Goal: Task Accomplishment & Management: Use online tool/utility

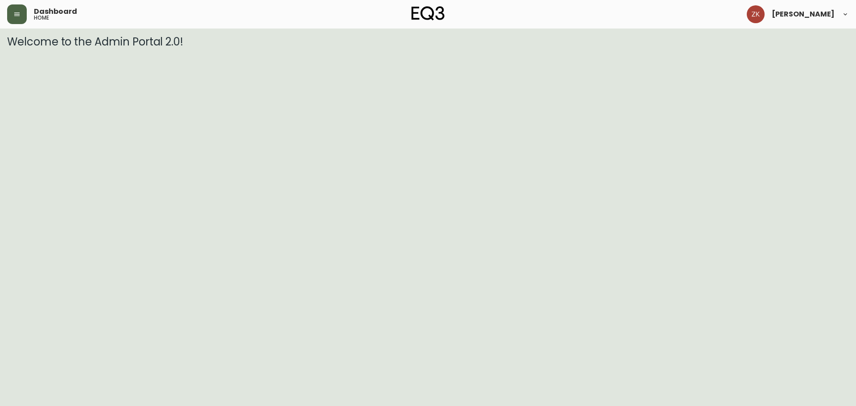
click at [18, 11] on icon "button" at bounding box center [16, 14] width 7 height 7
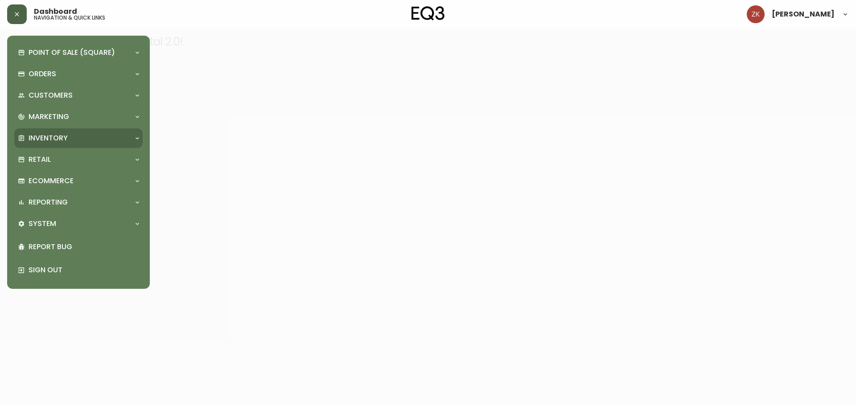
click at [58, 129] on div "Inventory" at bounding box center [78, 138] width 128 height 20
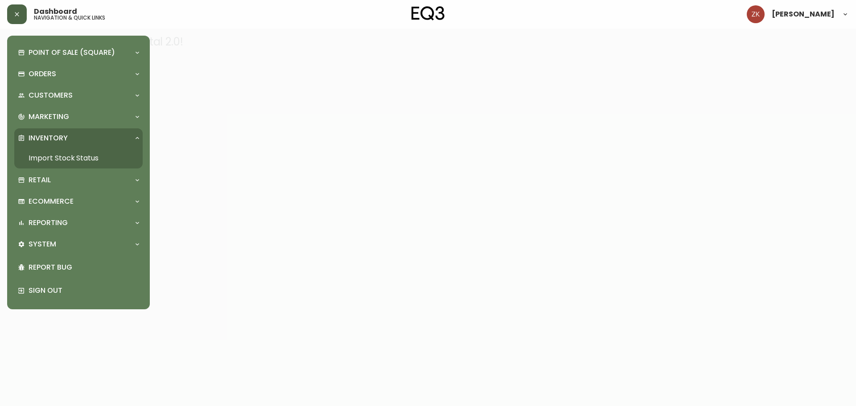
click at [51, 150] on link "Import Stock Status" at bounding box center [78, 158] width 128 height 21
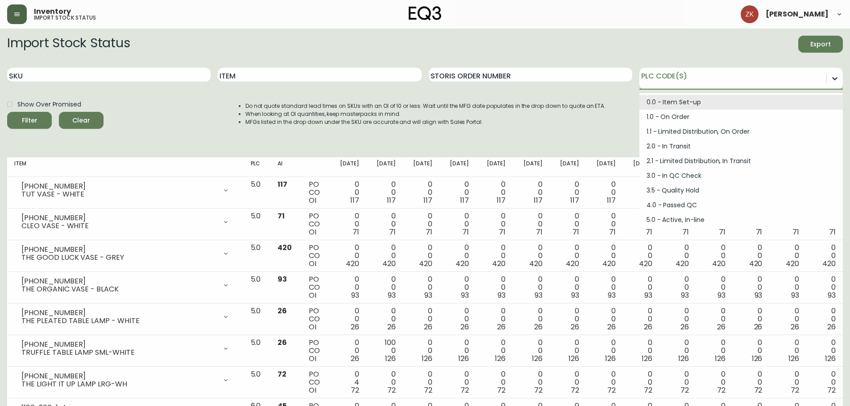
click at [829, 82] on div at bounding box center [834, 78] width 16 height 16
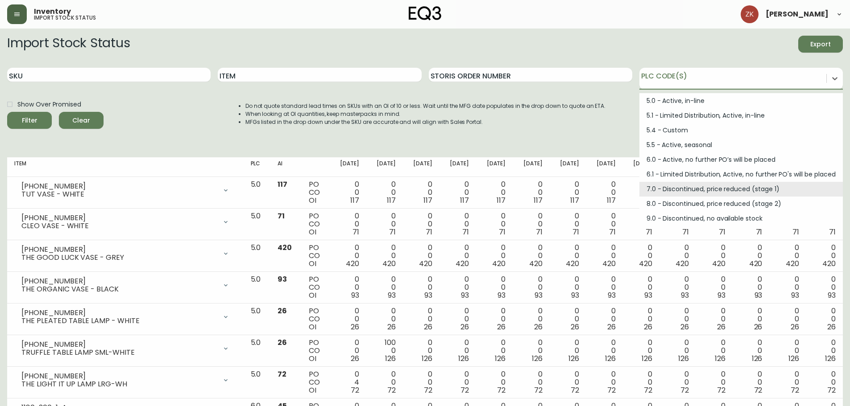
scroll to position [120, 0]
click at [697, 191] on div "7.0 - Discontinued, price reduced (stage 1)" at bounding box center [740, 188] width 203 height 15
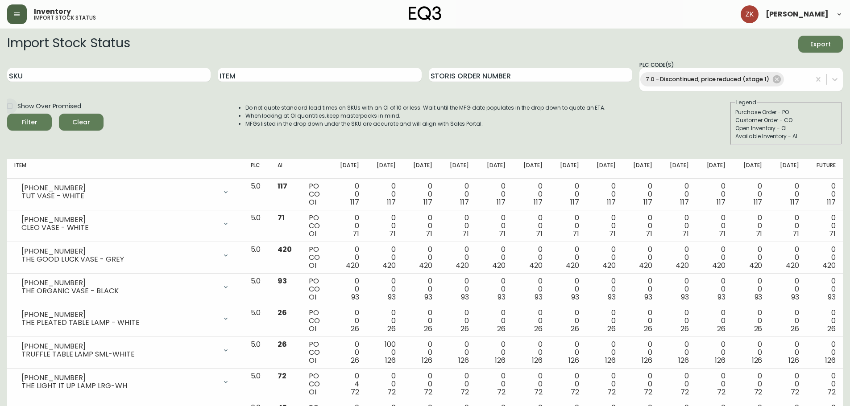
click at [39, 118] on span "Filter" at bounding box center [29, 122] width 30 height 11
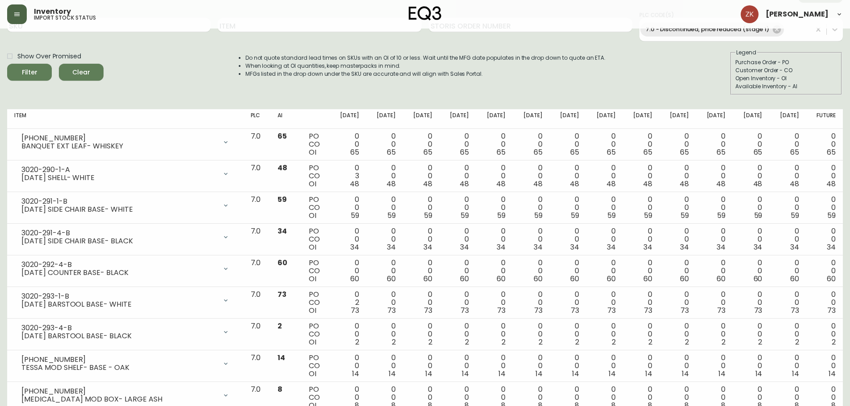
scroll to position [0, 0]
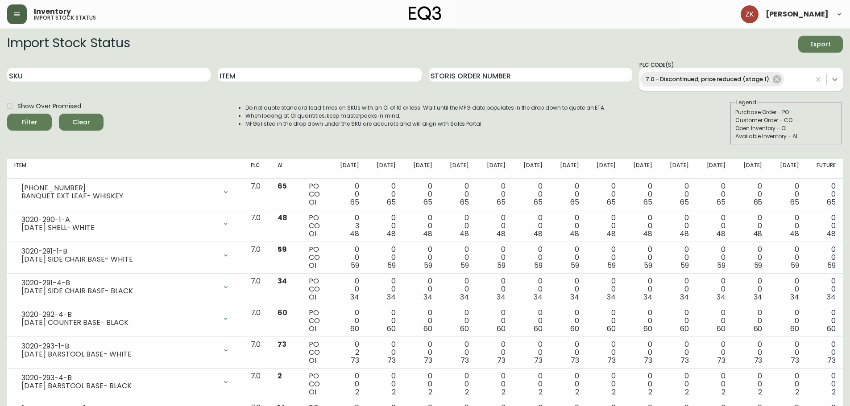
click at [832, 82] on icon at bounding box center [834, 79] width 9 height 9
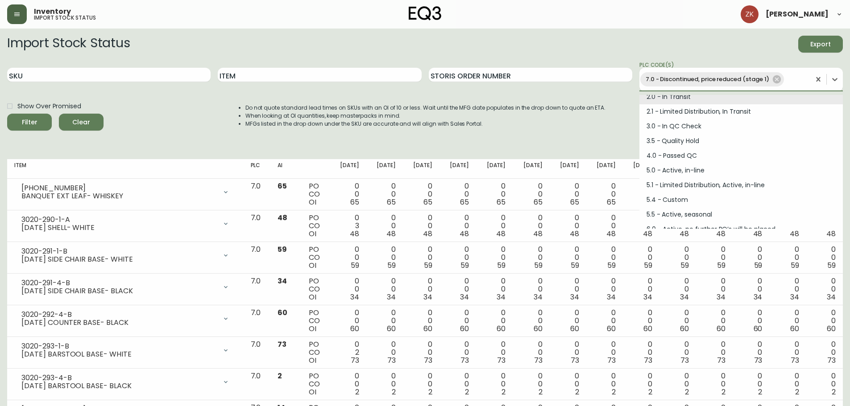
scroll to position [105, 0]
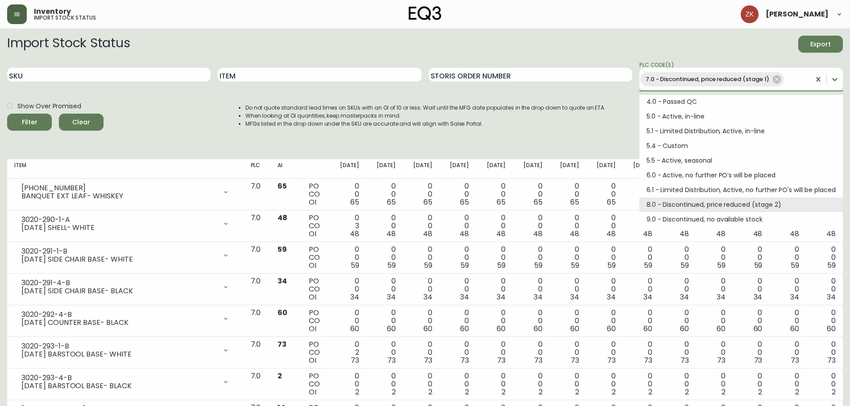
click at [708, 205] on div "8.0 - Discontinued, price reduced (stage 2)" at bounding box center [740, 205] width 203 height 15
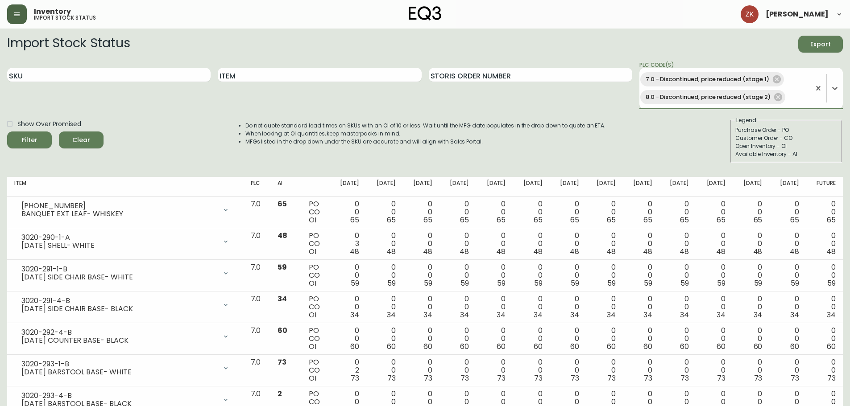
click at [39, 143] on span "Filter" at bounding box center [29, 140] width 30 height 11
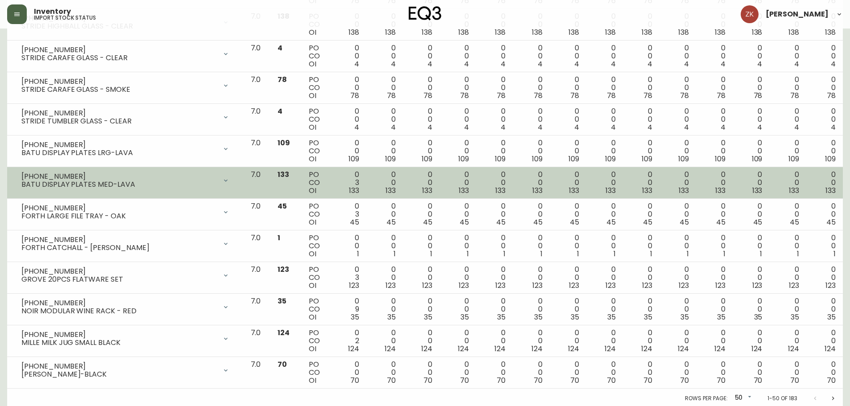
scroll to position [1393, 0]
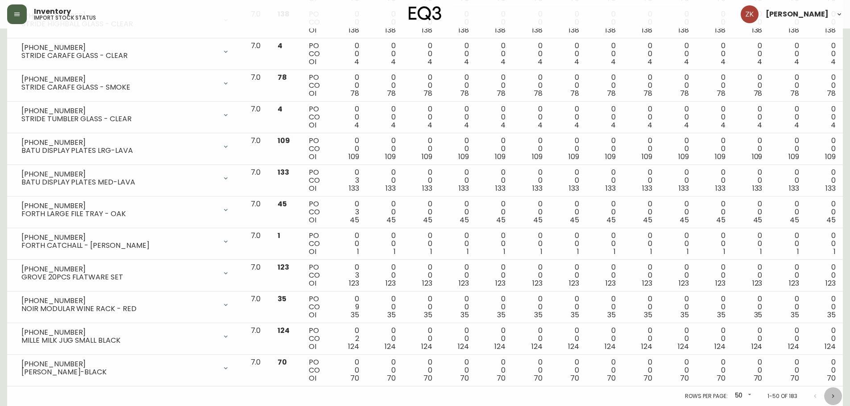
click at [837, 396] on button "Next page" at bounding box center [833, 397] width 18 height 18
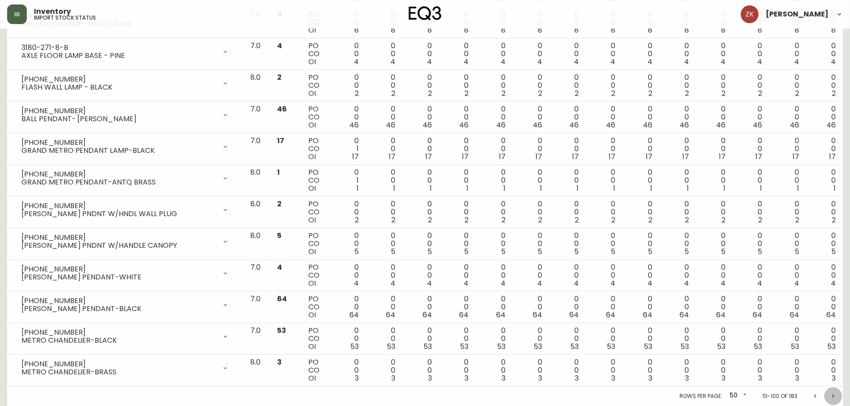
click at [835, 395] on icon "Next page" at bounding box center [832, 396] width 7 height 7
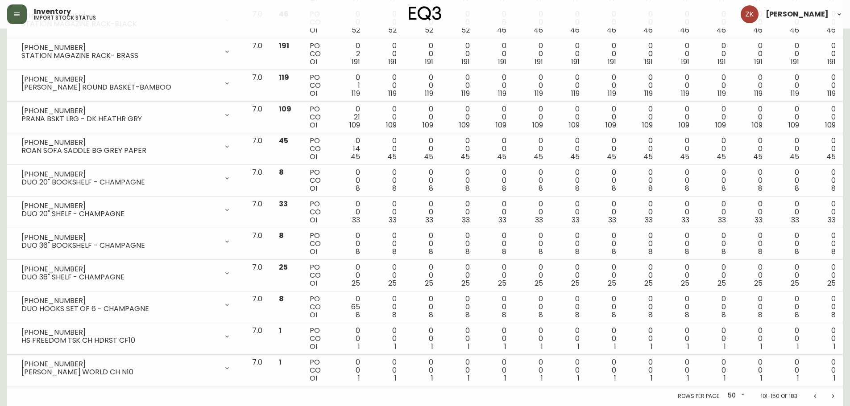
click at [835, 398] on icon "Next page" at bounding box center [832, 396] width 7 height 7
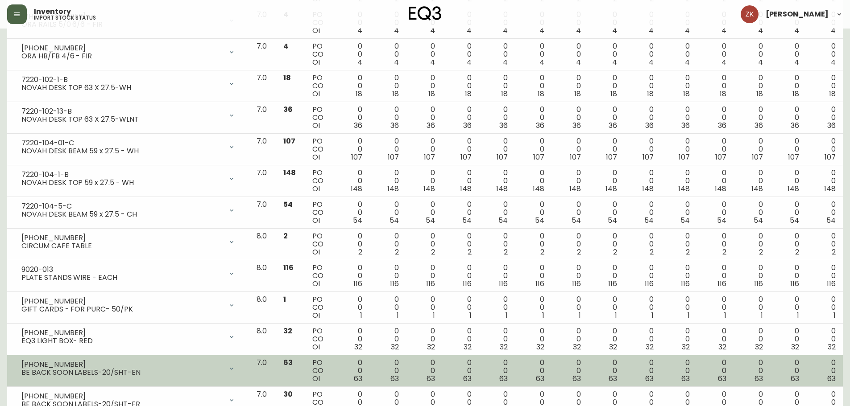
scroll to position [855, 0]
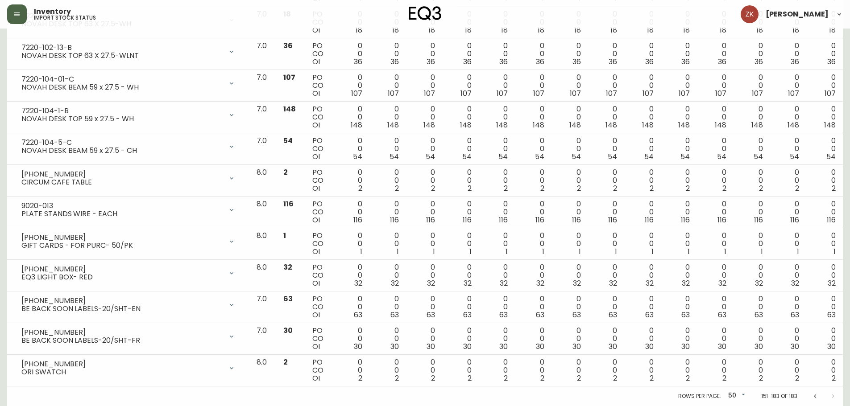
click at [810, 397] on button "Previous page" at bounding box center [815, 397] width 18 height 18
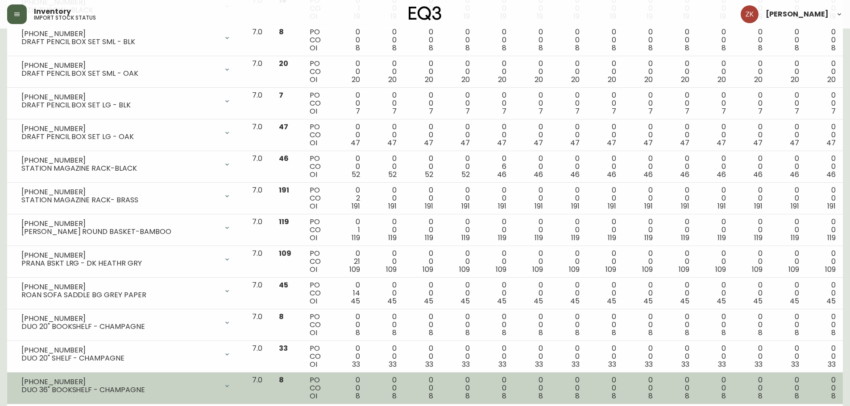
scroll to position [1393, 0]
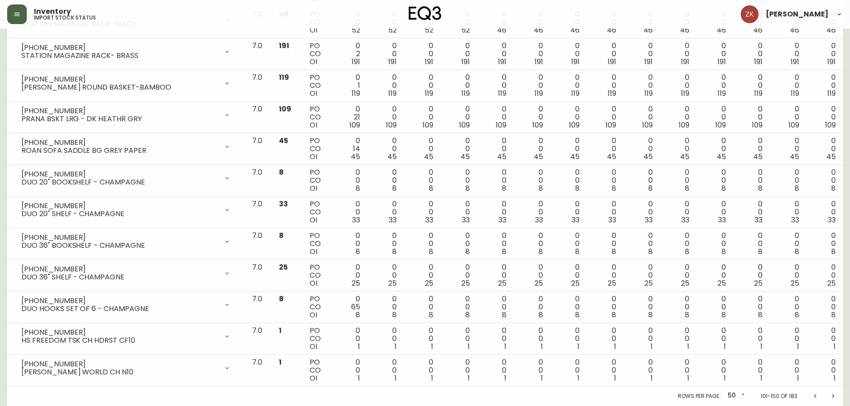
click at [814, 397] on icon "Previous page" at bounding box center [814, 396] width 7 height 7
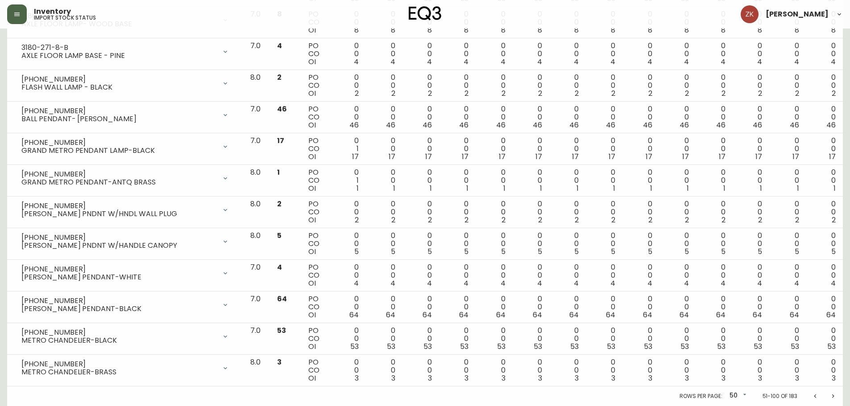
click at [815, 397] on icon "Previous page" at bounding box center [815, 396] width 2 height 4
